Goal: Information Seeking & Learning: Find specific fact

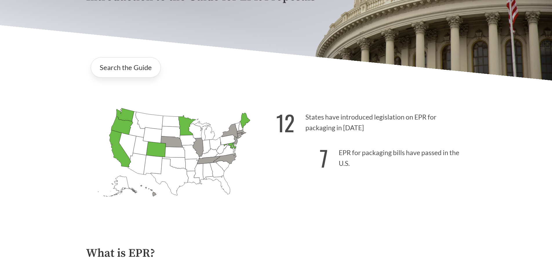
scroll to position [87, 0]
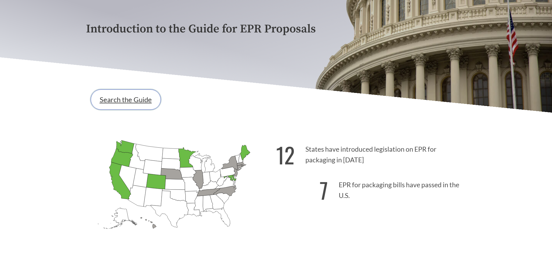
click at [130, 99] on link "Search the Guide" at bounding box center [126, 100] width 70 height 20
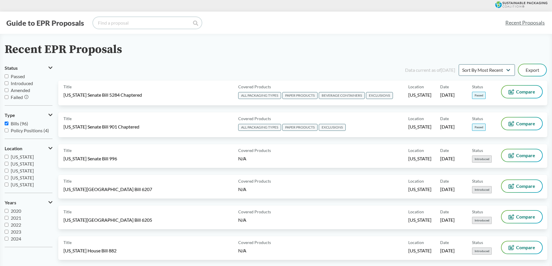
click at [135, 23] on input "search" at bounding box center [147, 23] width 109 height 12
type input "[US_STATE]"
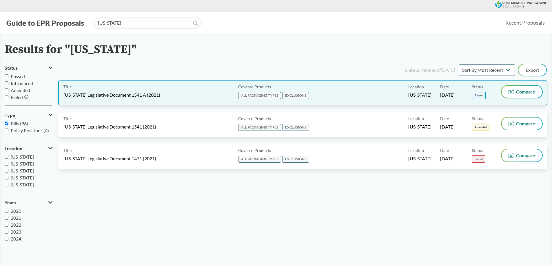
click at [490, 94] on div "Status Passed" at bounding box center [488, 93] width 32 height 14
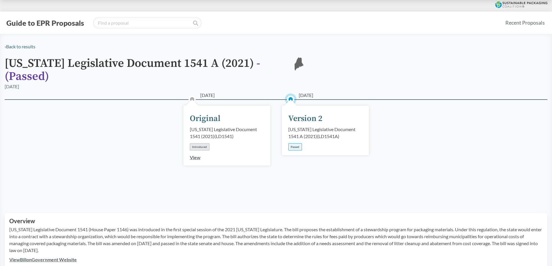
click at [298, 143] on div "Passed" at bounding box center [295, 146] width 14 height 7
click at [295, 113] on div "Version 2" at bounding box center [305, 119] width 34 height 12
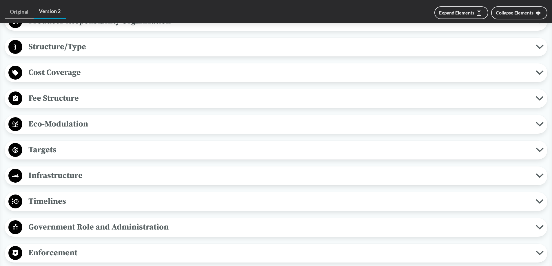
scroll to position [348, 0]
click at [72, 195] on span "Timelines" at bounding box center [278, 201] width 513 height 13
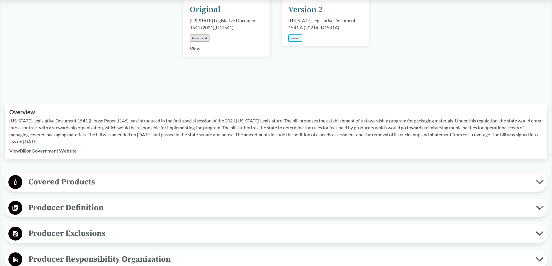
scroll to position [87, 0]
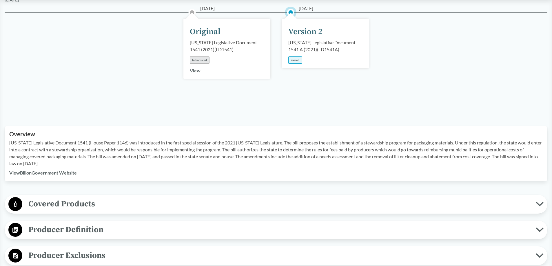
click at [62, 170] on link "View Bill on Government Website" at bounding box center [43, 173] width 68 height 6
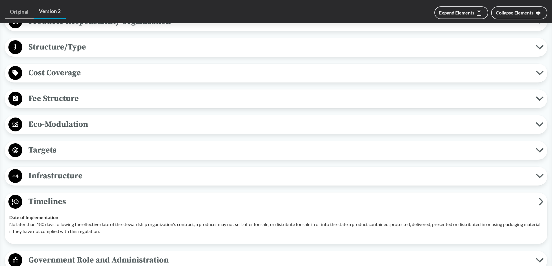
scroll to position [348, 0]
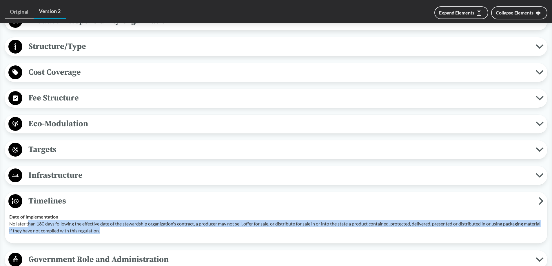
drag, startPoint x: 30, startPoint y: 215, endPoint x: 435, endPoint y: 220, distance: 405.7
click at [435, 221] on p "No later than 180 days following the effective date of the stewardship organiza…" at bounding box center [275, 228] width 533 height 14
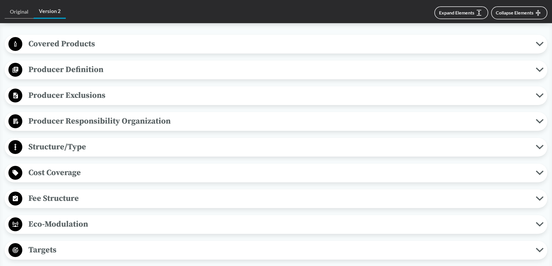
scroll to position [174, 0]
